Goal: Task Accomplishment & Management: Use online tool/utility

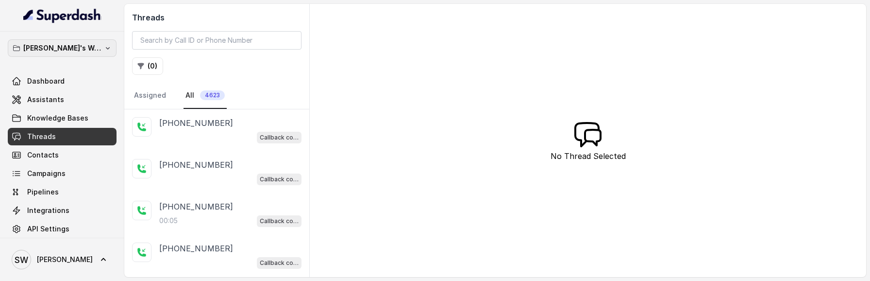
click at [104, 47] on icon "button" at bounding box center [108, 48] width 8 height 8
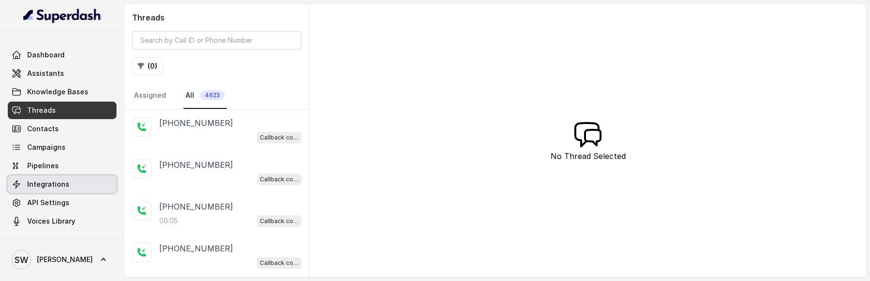
click at [80, 186] on link "Integrations" at bounding box center [62, 183] width 109 height 17
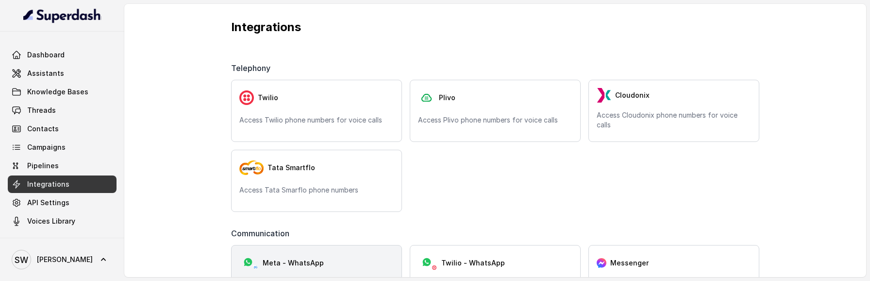
click at [369, 257] on div "Meta - WhatsApp" at bounding box center [316, 262] width 154 height 19
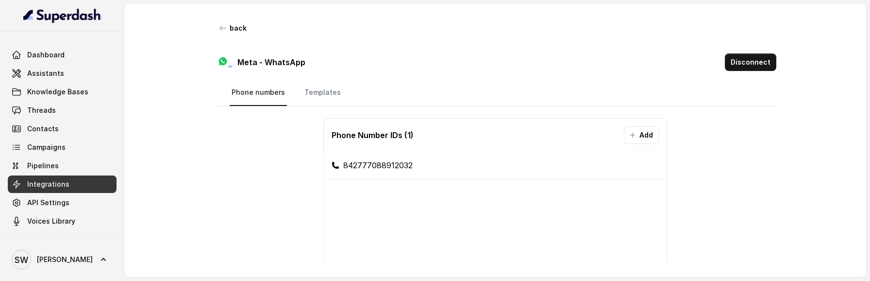
drag, startPoint x: 444, startPoint y: 167, endPoint x: 326, endPoint y: 158, distance: 118.4
click at [326, 157] on li "842777088912032" at bounding box center [495, 166] width 343 height 28
click at [430, 165] on li "842777088912032" at bounding box center [495, 166] width 343 height 28
click at [242, 33] on button "back" at bounding box center [233, 27] width 38 height 17
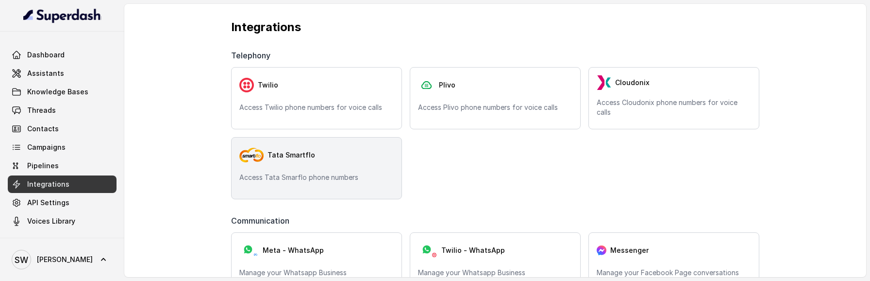
scroll to position [14, 0]
